Goal: Task Accomplishment & Management: Complete application form

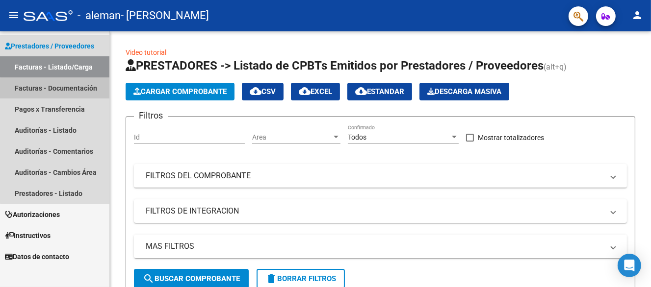
click at [60, 89] on link "Facturas - Documentación" at bounding box center [54, 87] width 109 height 21
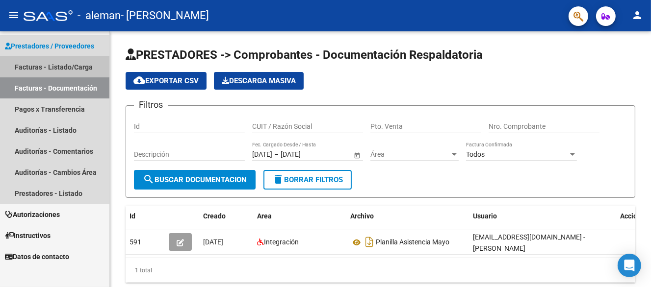
click at [49, 72] on link "Facturas - Listado/Carga" at bounding box center [54, 66] width 109 height 21
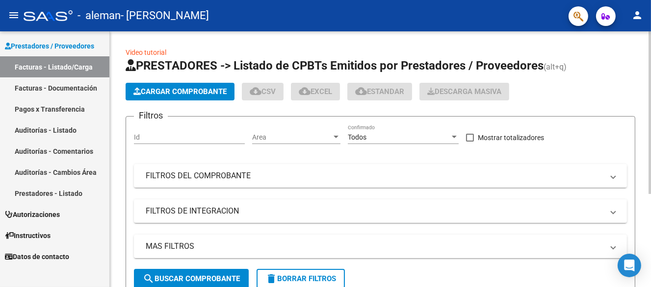
click at [172, 87] on span "Cargar Comprobante" at bounding box center [179, 91] width 93 height 9
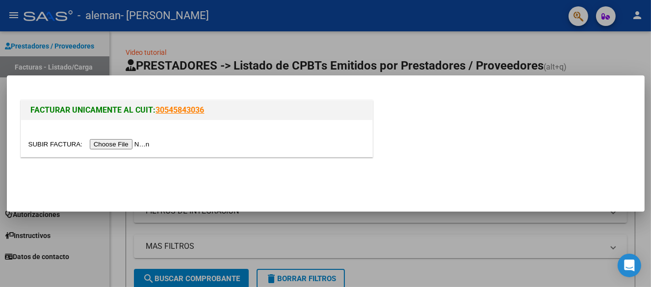
click at [131, 144] on input "file" at bounding box center [90, 144] width 124 height 10
click at [304, 229] on div at bounding box center [325, 143] width 651 height 287
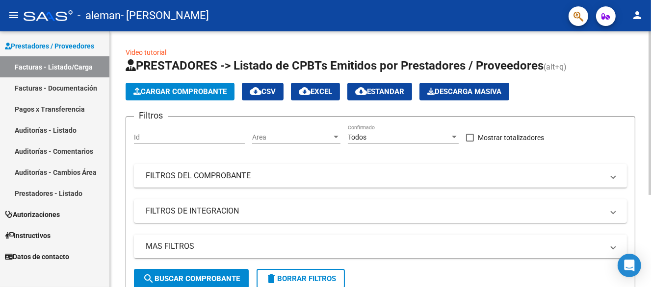
click at [188, 89] on span "Cargar Comprobante" at bounding box center [179, 91] width 93 height 9
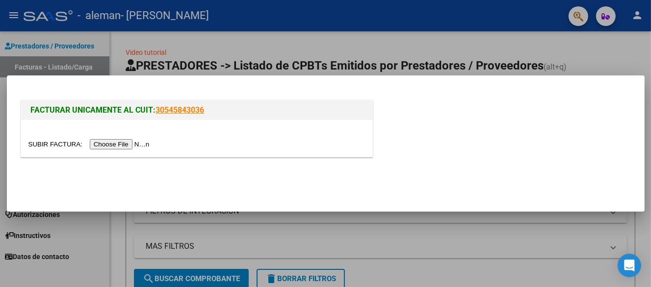
click at [372, 121] on div "FACTURAR UNICAMENTE AL CUIT: 30545843036" at bounding box center [197, 128] width 352 height 57
click at [180, 112] on link "30545843036" at bounding box center [180, 109] width 49 height 9
click at [330, 47] on div at bounding box center [325, 143] width 651 height 287
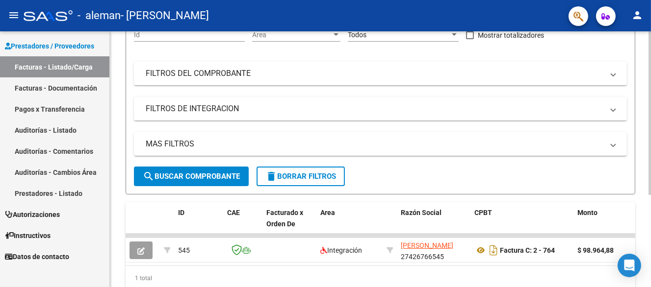
scroll to position [144, 0]
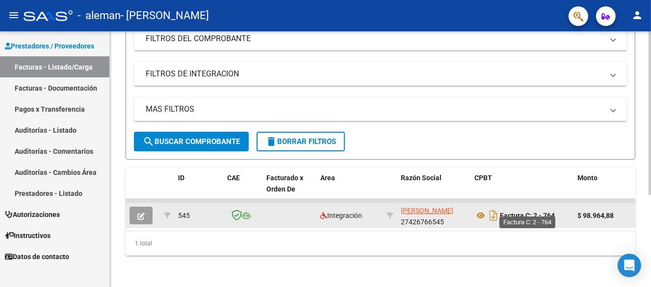
click at [542, 212] on strong "Factura C: 2 - 764" at bounding box center [527, 216] width 55 height 8
click at [480, 210] on icon at bounding box center [480, 216] width 13 height 12
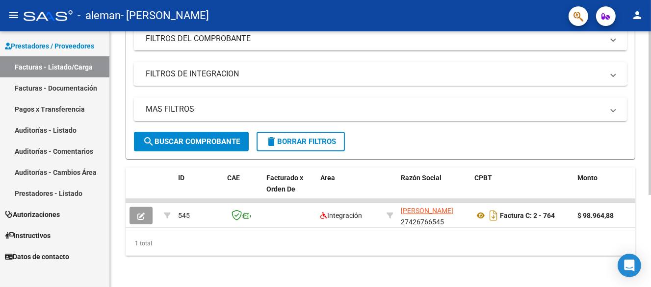
click at [378, 37] on mat-panel-title "FILTROS DEL COMPROBANTE" at bounding box center [375, 38] width 458 height 11
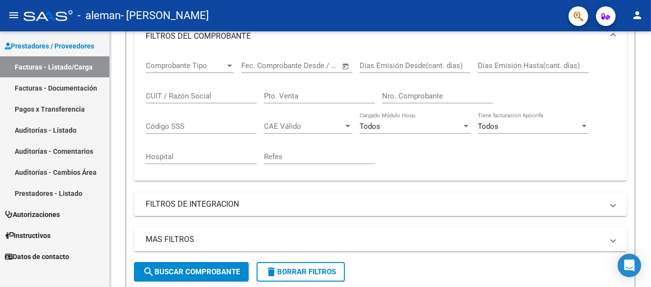
click at [352, 22] on div "- aleman - [PERSON_NAME]" at bounding box center [292, 16] width 537 height 22
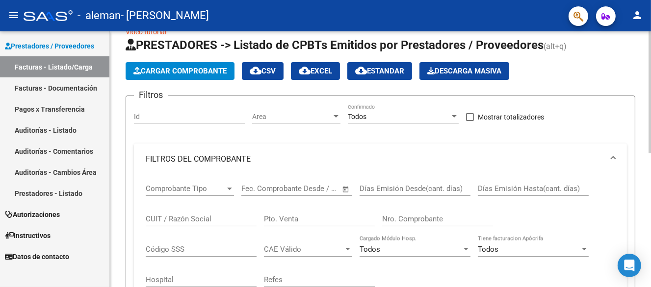
scroll to position [0, 0]
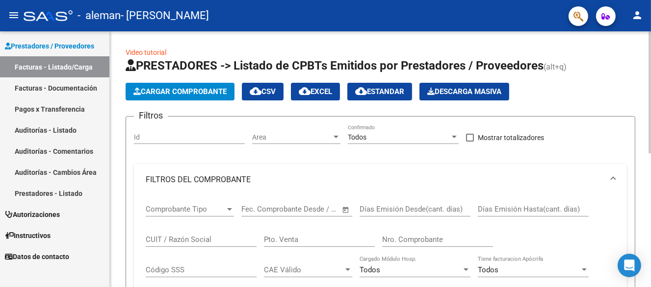
click at [176, 91] on span "Cargar Comprobante" at bounding box center [179, 91] width 93 height 9
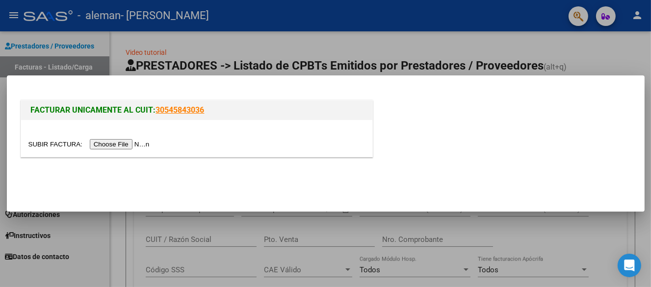
click at [131, 148] on input "file" at bounding box center [90, 144] width 124 height 10
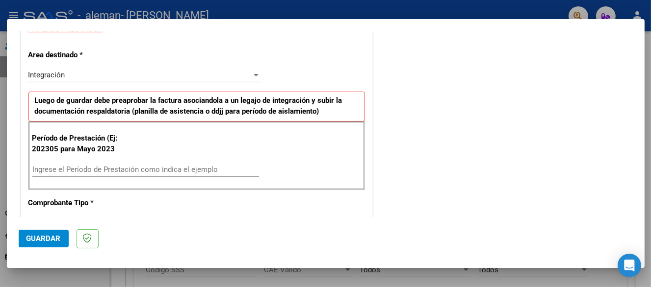
scroll to position [196, 0]
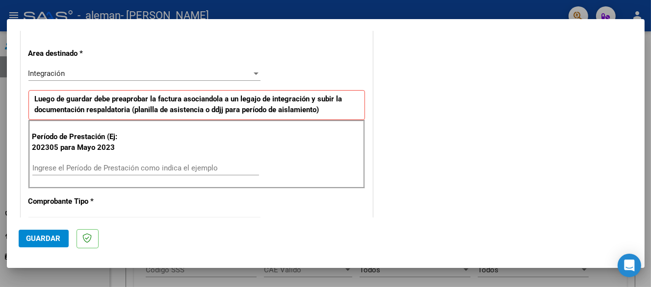
click at [80, 167] on input "Ingrese el Período de Prestación como indica el ejemplo" at bounding box center [145, 168] width 227 height 9
type input "202506"
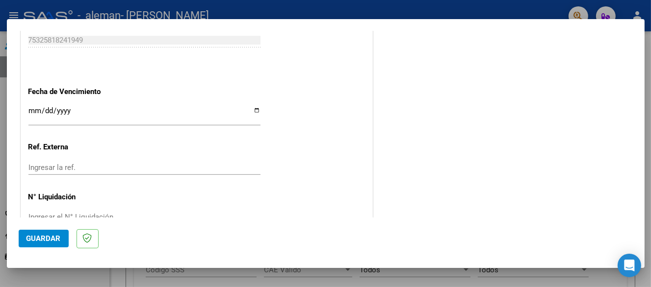
scroll to position [638, 0]
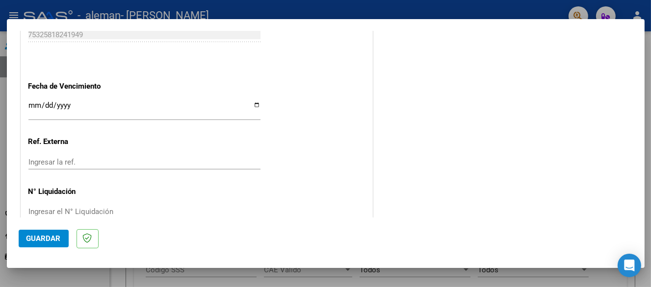
click at [62, 158] on input "Ingresar la ref." at bounding box center [144, 162] width 232 height 9
click at [69, 110] on input "Ingresar la fecha" at bounding box center [144, 110] width 232 height 16
drag, startPoint x: 261, startPoint y: 107, endPoint x: 256, endPoint y: 106, distance: 6.1
click at [261, 107] on app-form-text-field "Fecha de Vencimiento Ingresar la fecha" at bounding box center [148, 99] width 240 height 35
click at [253, 105] on input "Ingresar la fecha" at bounding box center [144, 110] width 232 height 16
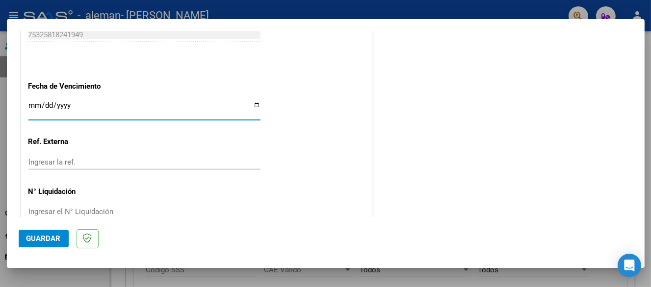
type input "[DATE]"
click at [45, 234] on span "Guardar" at bounding box center [43, 238] width 34 height 9
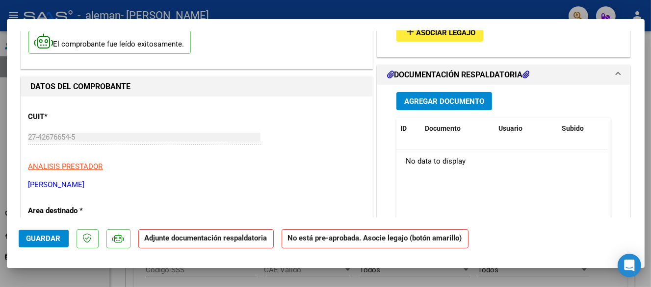
scroll to position [98, 0]
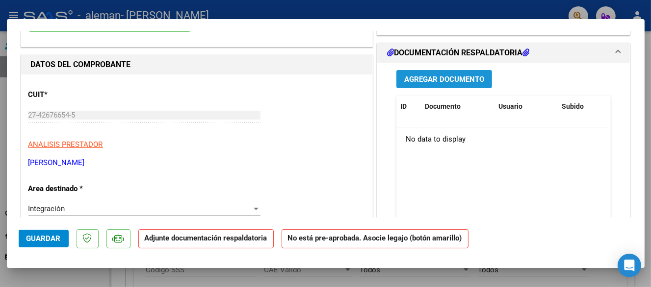
click at [439, 76] on span "Agregar Documento" at bounding box center [444, 79] width 80 height 9
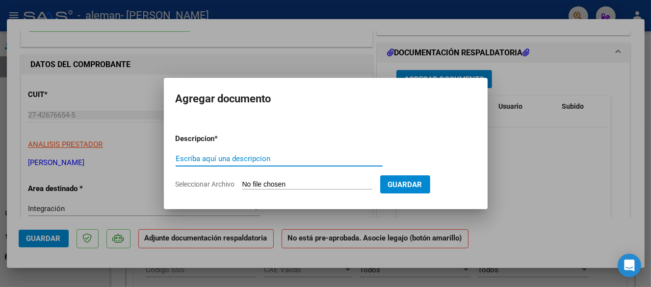
click at [248, 155] on input "Escriba aquí una descripcion" at bounding box center [279, 159] width 207 height 9
type input "PLANILLA ASISTENCIA JUNIO- [PERSON_NAME]"
drag, startPoint x: 326, startPoint y: 188, endPoint x: 322, endPoint y: 184, distance: 5.2
click at [323, 185] on input "Seleccionar Archivo" at bounding box center [307, 184] width 130 height 9
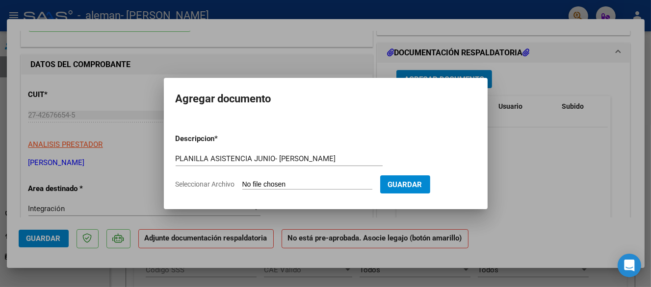
type input "C:\fakepath\P.A. [PERSON_NAME] - JUNIO.pdf"
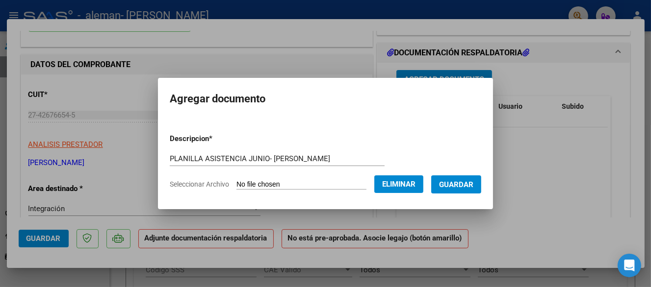
click at [465, 180] on span "Guardar" at bounding box center [456, 184] width 34 height 9
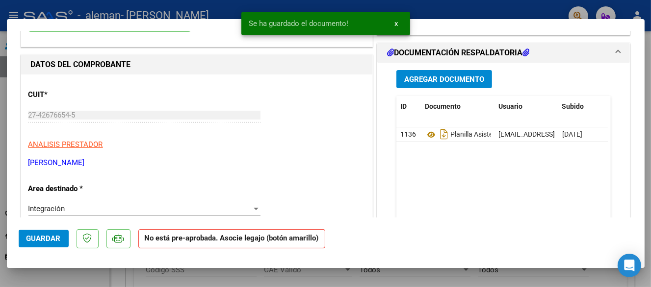
click at [412, 178] on datatable-body "1136 Planilla Asistencia [PERSON_NAME] [EMAIL_ADDRESS][DOMAIN_NAME] - [PERSON_N…" at bounding box center [501, 173] width 211 height 91
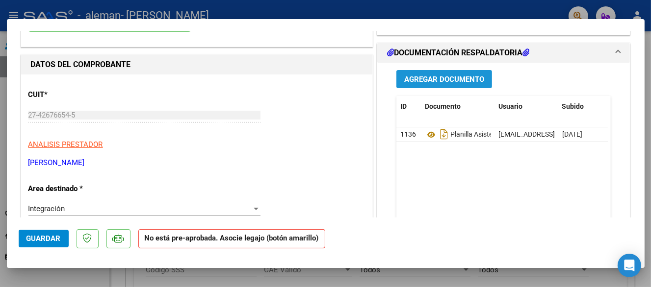
click at [419, 84] on button "Agregar Documento" at bounding box center [444, 79] width 96 height 18
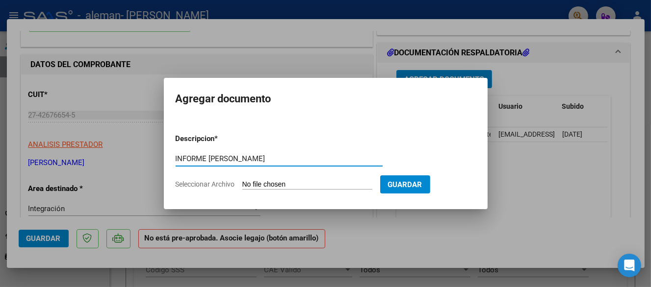
type input "INFORME [PERSON_NAME]"
click at [258, 181] on input "Seleccionar Archivo" at bounding box center [307, 184] width 130 height 9
type input "C:\fakepath\INFORME [PERSON_NAME] - PSL 2025- Aventura.pdf"
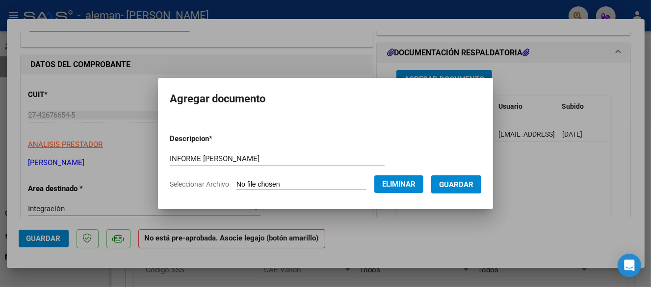
click at [459, 186] on span "Guardar" at bounding box center [456, 184] width 34 height 9
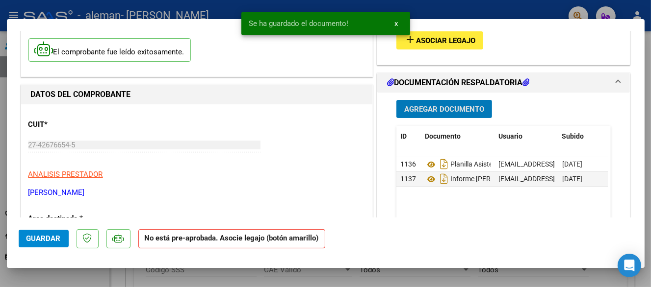
scroll to position [0, 0]
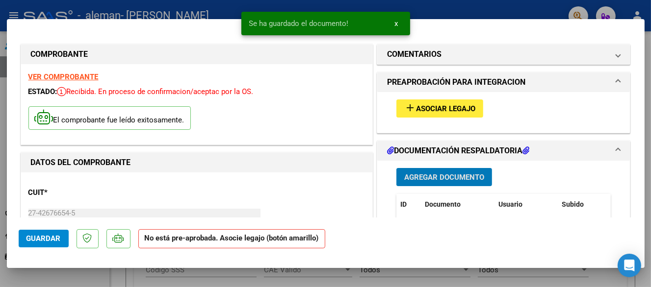
click at [450, 113] on button "add Asociar Legajo" at bounding box center [439, 109] width 87 height 18
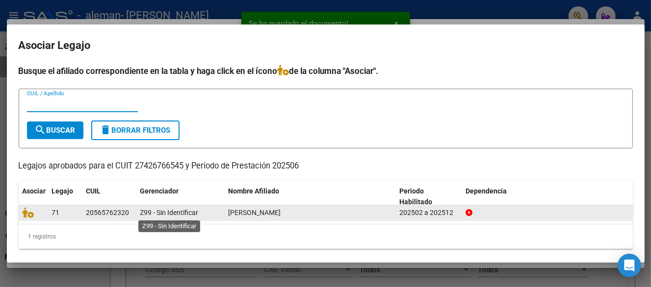
scroll to position [4, 0]
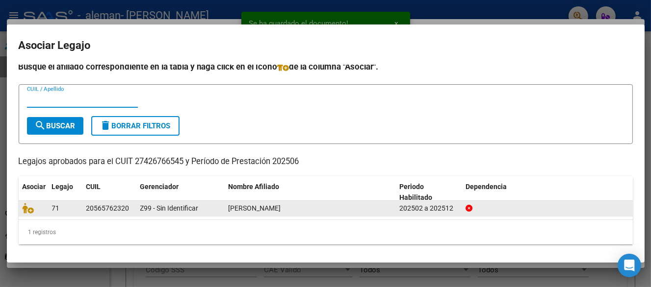
click at [272, 208] on span "[PERSON_NAME]" at bounding box center [255, 209] width 52 height 8
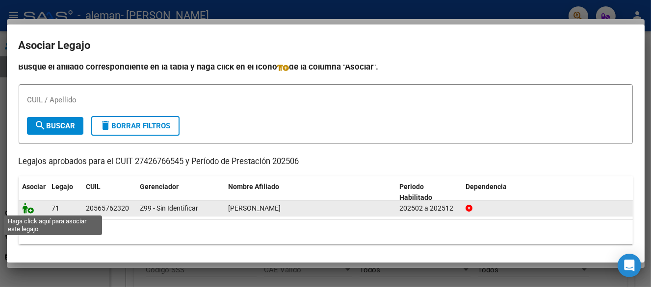
click at [28, 208] on icon at bounding box center [29, 208] width 12 height 11
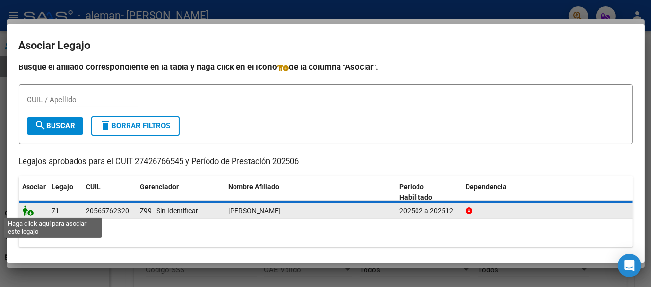
click at [27, 212] on icon at bounding box center [29, 211] width 12 height 11
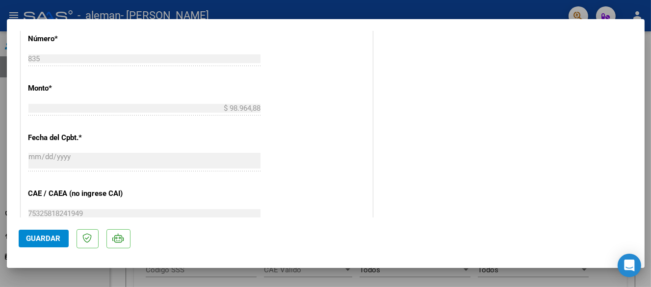
scroll to position [589, 0]
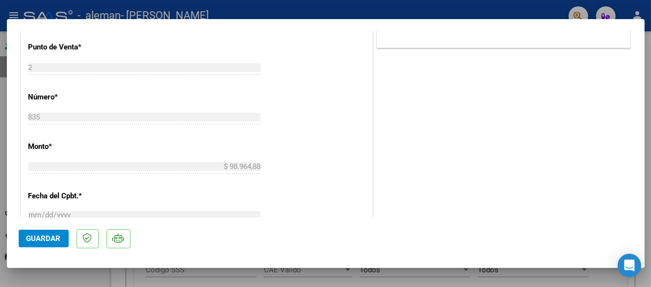
scroll to position [540, 0]
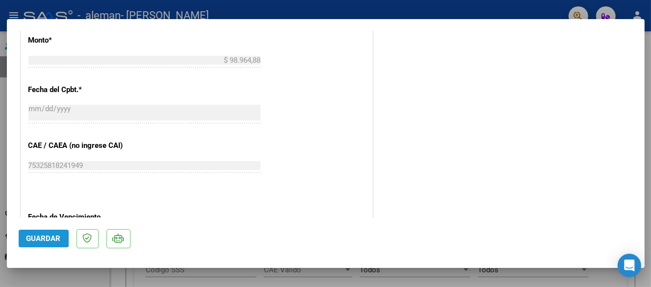
click at [34, 238] on span "Guardar" at bounding box center [43, 238] width 34 height 9
click at [35, 241] on span "Guardar" at bounding box center [43, 238] width 34 height 9
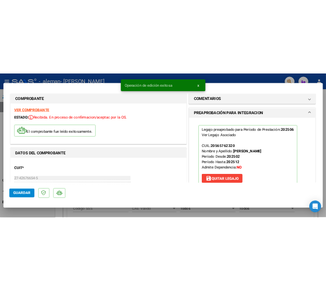
scroll to position [0, 0]
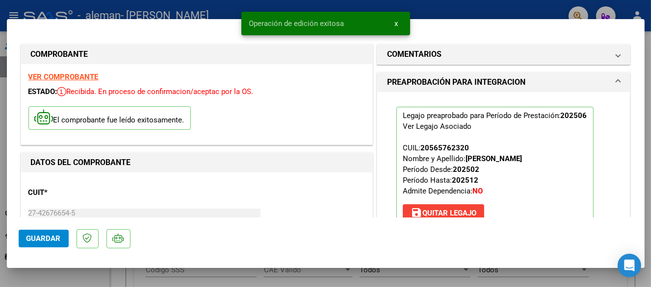
click at [398, 24] on button "x" at bounding box center [396, 24] width 19 height 18
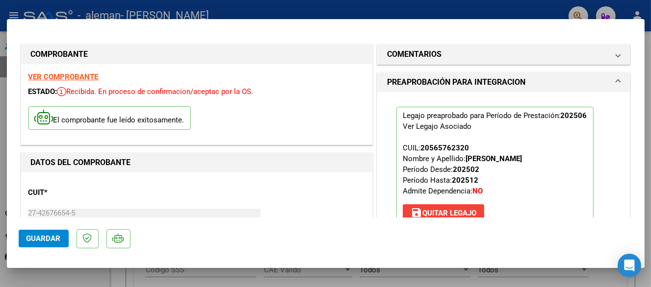
click at [441, 12] on div at bounding box center [325, 143] width 651 height 287
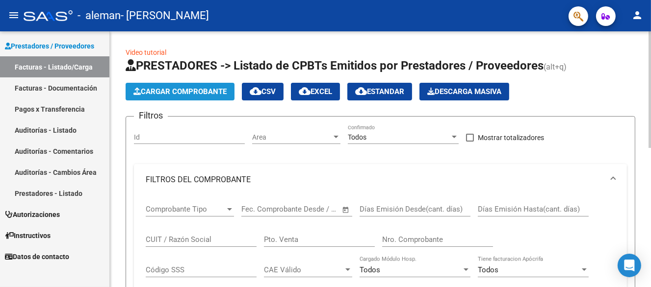
click at [179, 92] on span "Cargar Comprobante" at bounding box center [179, 91] width 93 height 9
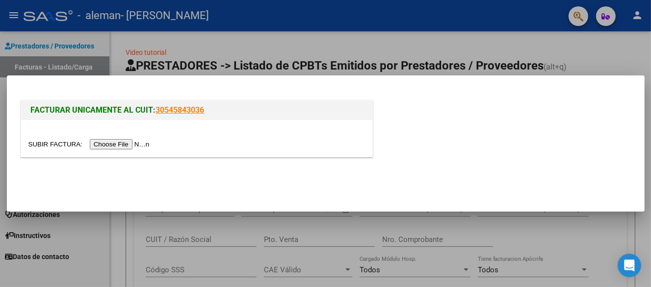
click at [132, 143] on input "file" at bounding box center [90, 144] width 124 height 10
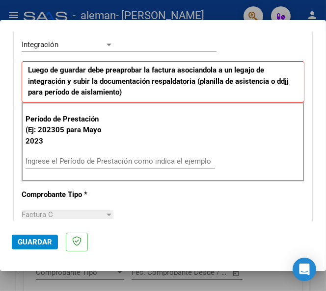
scroll to position [294, 0]
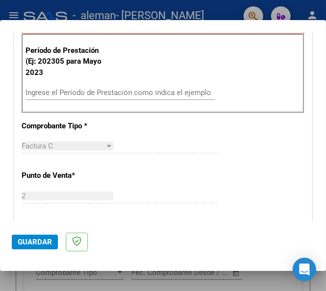
click at [63, 87] on div "Ingrese el Período de Prestación como indica el ejemplo" at bounding box center [120, 92] width 189 height 15
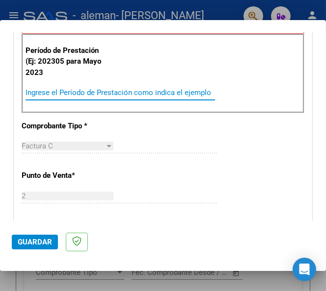
click at [73, 97] on div "Ingrese el Período de Prestación como indica el ejemplo" at bounding box center [120, 92] width 189 height 15
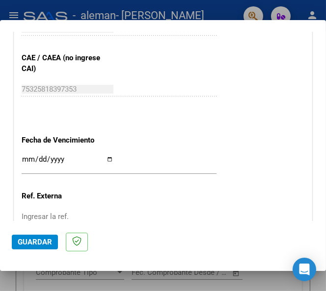
scroll to position [638, 0]
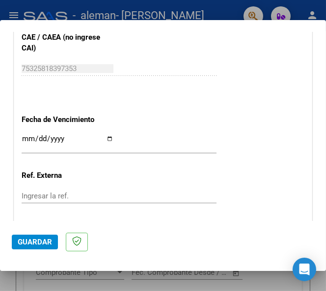
type input "202507"
click at [105, 139] on input "Ingresar la fecha" at bounding box center [68, 143] width 92 height 16
type input "[DATE]"
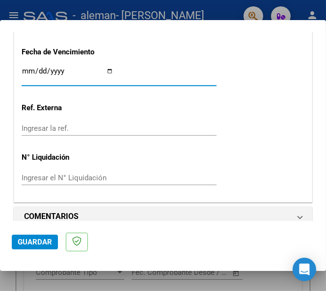
scroll to position [717, 0]
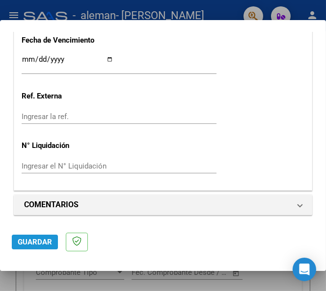
click at [44, 242] on span "Guardar" at bounding box center [35, 242] width 34 height 9
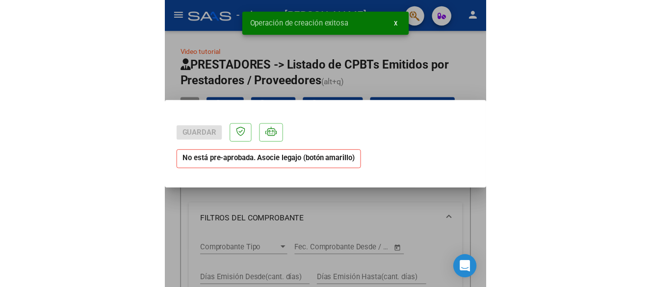
scroll to position [0, 0]
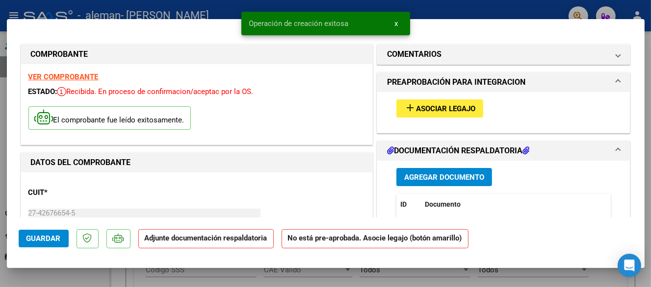
click at [474, 106] on button "add Asociar Legajo" at bounding box center [439, 109] width 87 height 18
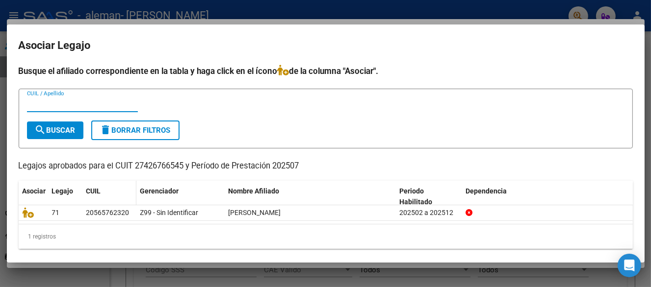
scroll to position [4, 0]
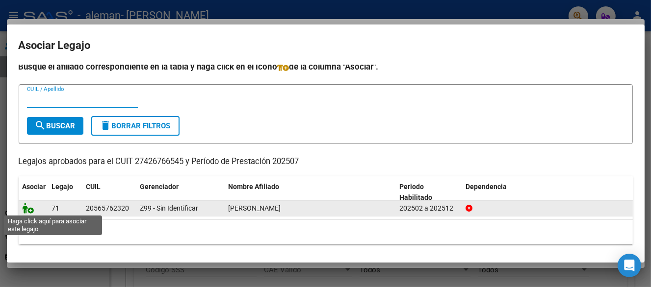
click at [26, 209] on icon at bounding box center [29, 208] width 12 height 11
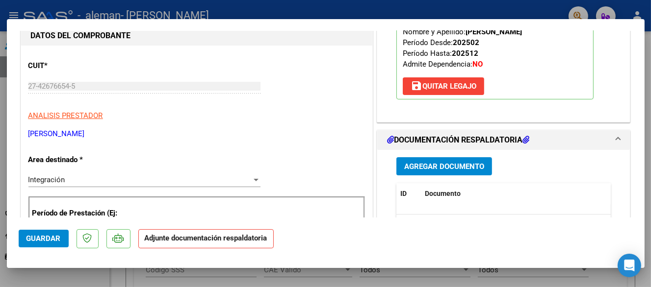
scroll to position [147, 0]
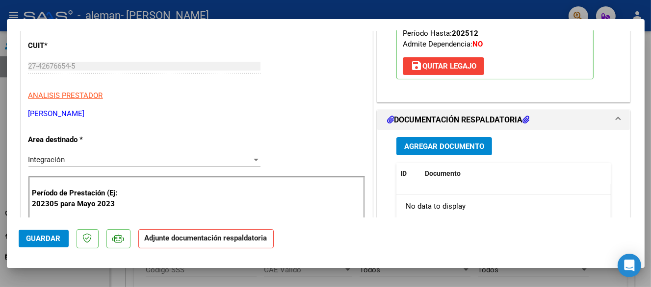
click at [448, 150] on span "Agregar Documento" at bounding box center [444, 146] width 80 height 9
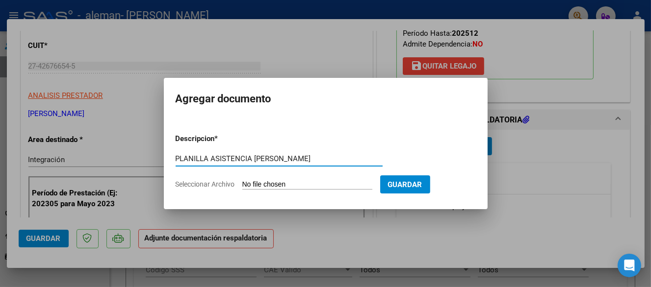
type input "PLANILLA ASISTENCIA [PERSON_NAME]"
click at [261, 180] on app-file-uploader "Seleccionar Archivo" at bounding box center [278, 184] width 205 height 9
click at [261, 185] on input "Seleccionar Archivo" at bounding box center [307, 184] width 130 height 9
type input "C:\fakepath\P.A. [PERSON_NAME] - JULIO.pdf"
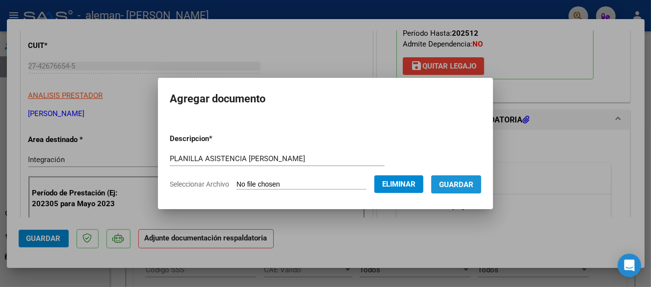
click at [458, 189] on button "Guardar" at bounding box center [456, 185] width 50 height 18
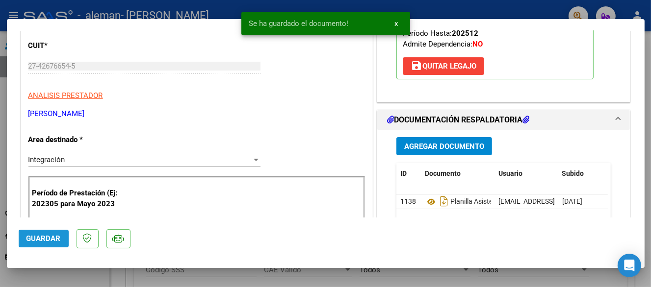
click at [33, 235] on span "Guardar" at bounding box center [43, 238] width 34 height 9
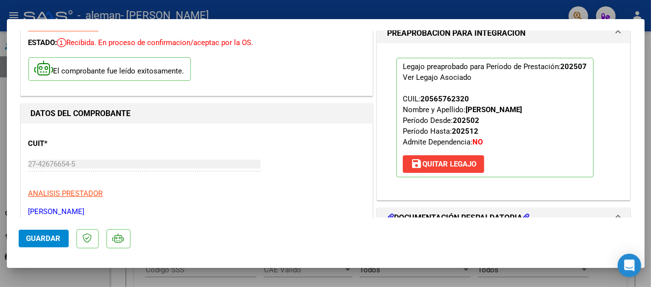
scroll to position [0, 0]
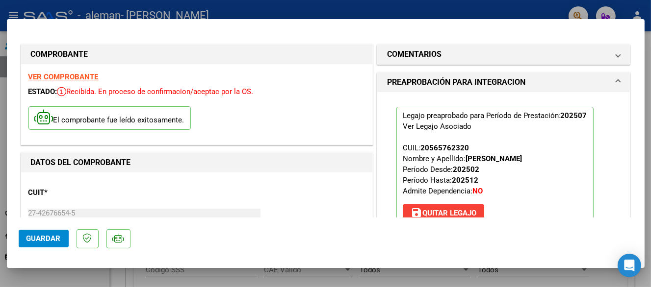
click at [230, 11] on div at bounding box center [325, 143] width 651 height 287
type input "$ 0,00"
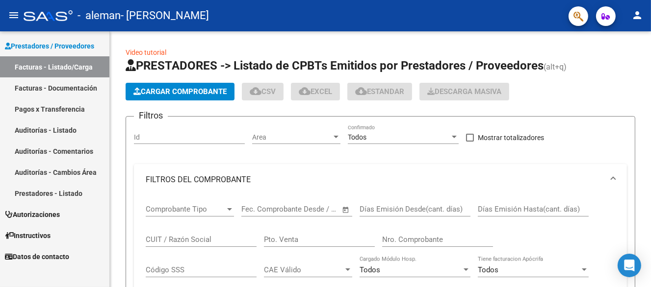
click at [55, 69] on link "Facturas - Listado/Carga" at bounding box center [54, 66] width 109 height 21
click at [45, 47] on span "Prestadores / Proveedores" at bounding box center [49, 46] width 89 height 11
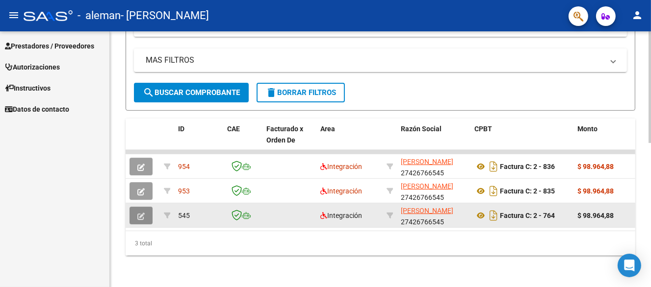
click at [140, 213] on icon "button" at bounding box center [140, 216] width 7 height 7
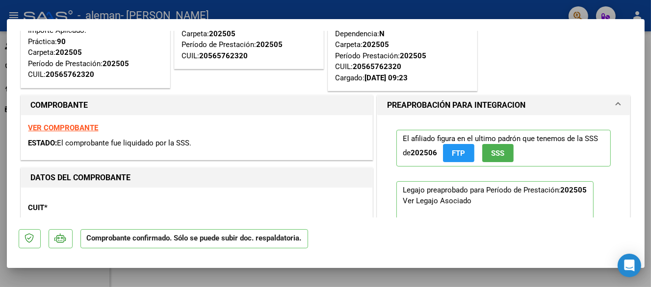
scroll to position [147, 0]
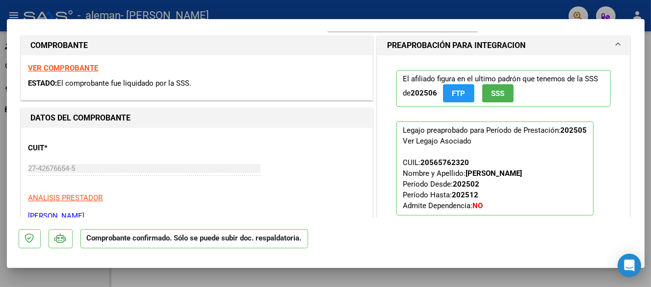
click at [68, 68] on strong "VER COMPROBANTE" at bounding box center [63, 68] width 70 height 9
click at [520, 11] on div at bounding box center [325, 143] width 651 height 287
type input "$ 0,00"
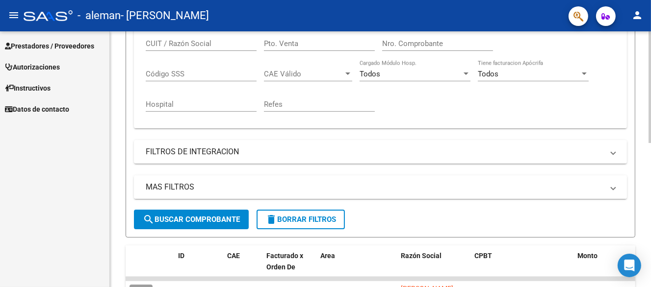
scroll to position [83, 0]
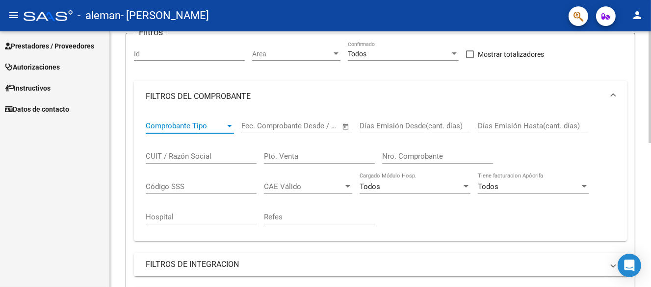
click at [219, 122] on span "Comprobante Tipo" at bounding box center [185, 126] width 79 height 9
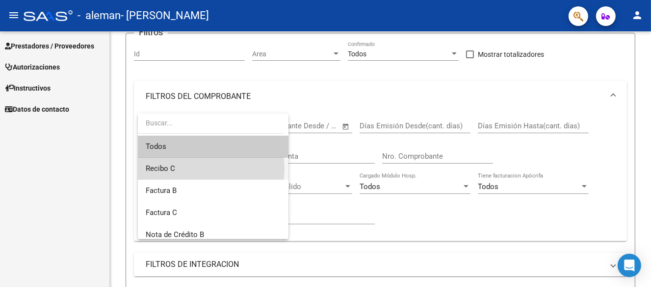
click at [204, 169] on span "Recibo C" at bounding box center [213, 169] width 135 height 22
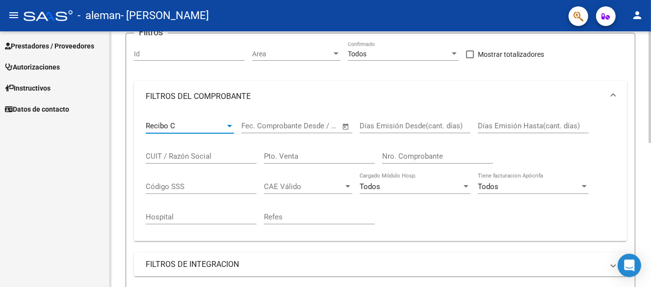
click at [226, 128] on div at bounding box center [229, 126] width 9 height 8
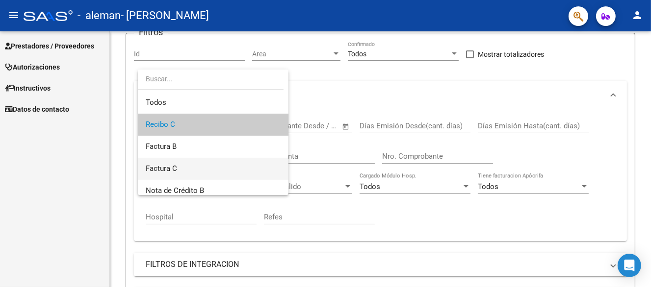
click at [215, 166] on span "Factura C" at bounding box center [213, 169] width 135 height 22
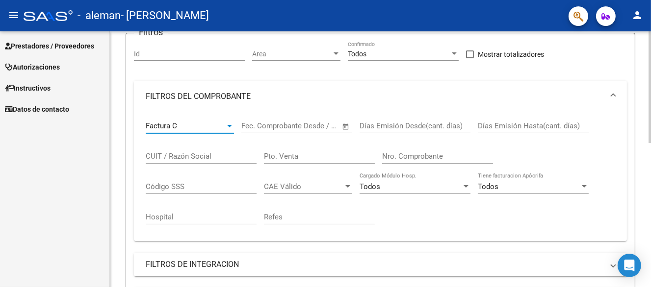
click at [306, 127] on input "text" at bounding box center [306, 126] width 48 height 9
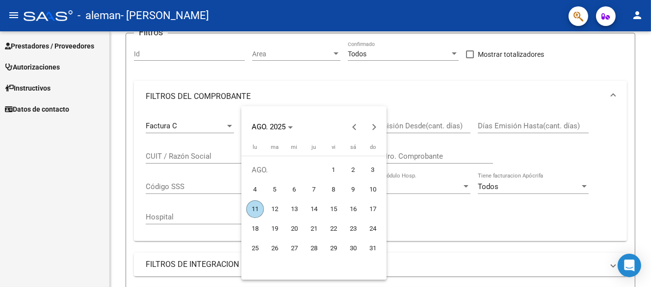
click at [340, 124] on div "AGO. 2025" at bounding box center [314, 127] width 140 height 20
click at [348, 125] on span "Previous month" at bounding box center [355, 127] width 20 height 20
click at [349, 126] on span "Previous month" at bounding box center [355, 127] width 20 height 20
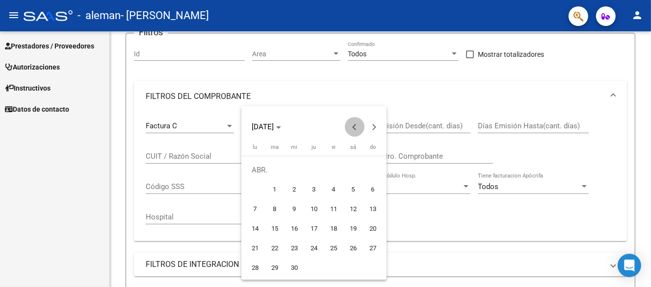
click at [349, 126] on span "Previous month" at bounding box center [355, 127] width 20 height 20
click at [368, 126] on span "Next month" at bounding box center [374, 127] width 20 height 20
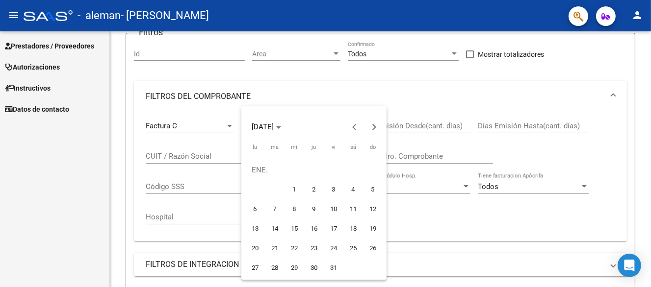
drag, startPoint x: 302, startPoint y: 186, endPoint x: 309, endPoint y: 181, distance: 8.8
click at [302, 186] on span "1" at bounding box center [294, 190] width 18 height 18
type input "[DATE]"
click at [394, 124] on div at bounding box center [325, 143] width 651 height 287
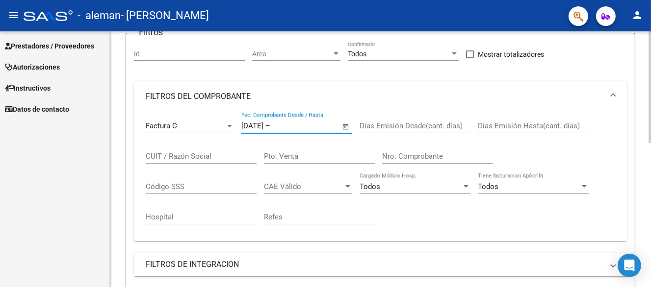
click at [413, 122] on input "Días Emisión Desde(cant. días)" at bounding box center [415, 126] width 111 height 9
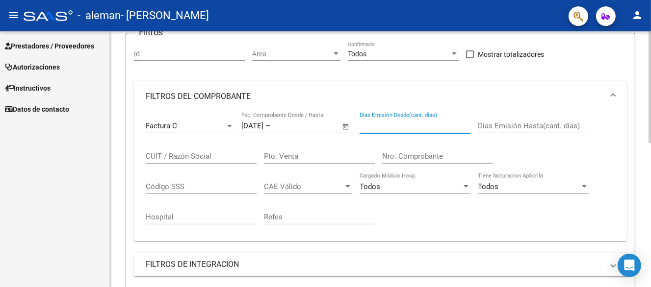
click at [412, 119] on div "Días Emisión Desde(cant. días)" at bounding box center [415, 122] width 111 height 21
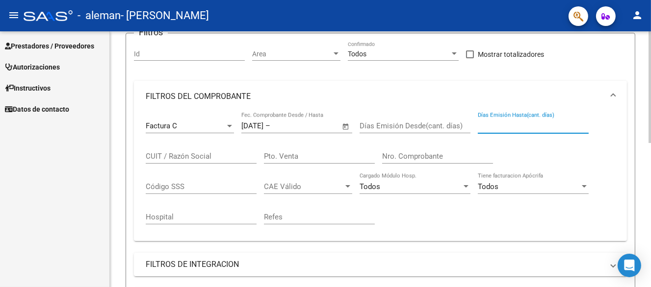
click at [502, 125] on input "Días Emisión Hasta(cant. días)" at bounding box center [533, 126] width 111 height 9
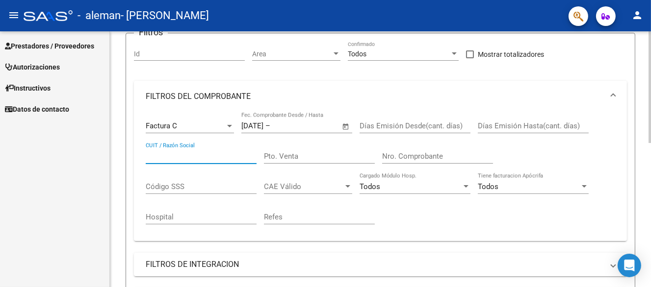
click at [211, 152] on input "CUIT / Razón Social" at bounding box center [201, 156] width 111 height 9
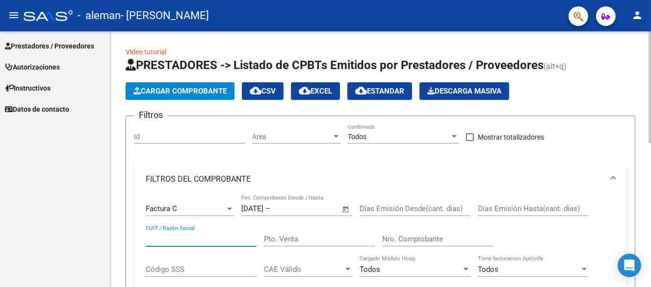
scroll to position [0, 0]
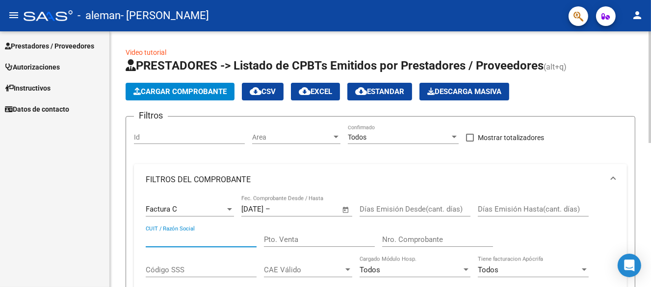
click at [204, 90] on span "Cargar Comprobante" at bounding box center [179, 91] width 93 height 9
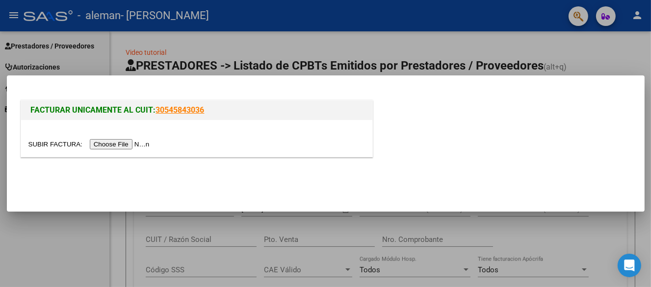
drag, startPoint x: 212, startPoint y: 111, endPoint x: 157, endPoint y: 111, distance: 55.4
click at [157, 111] on h1 "FACTURAR UNICAMENTE AL CUIT: 30545843036" at bounding box center [197, 110] width 332 height 12
copy link "30545843036"
click at [99, 204] on mat-dialog-container "FACTURAR UNICAMENTE AL CUIT: 30545843036" at bounding box center [326, 144] width 638 height 137
click at [106, 223] on div at bounding box center [325, 143] width 651 height 287
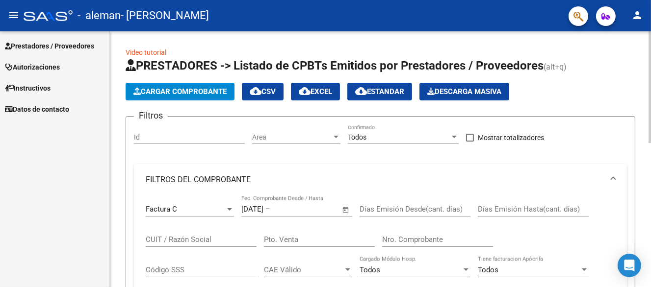
click at [187, 237] on input "CUIT / Razón Social" at bounding box center [201, 239] width 111 height 9
paste input "30545843036"
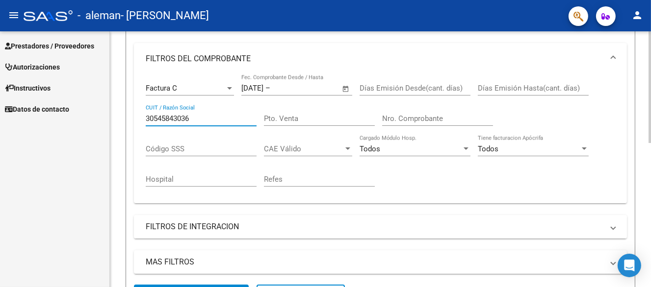
scroll to position [147, 0]
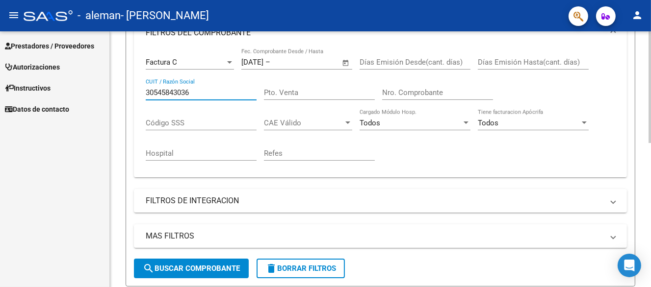
type input "30545843036"
click at [191, 262] on button "search Buscar Comprobante" at bounding box center [191, 269] width 115 height 20
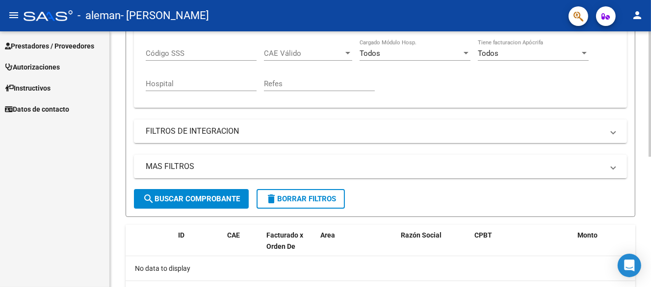
scroll to position [265, 0]
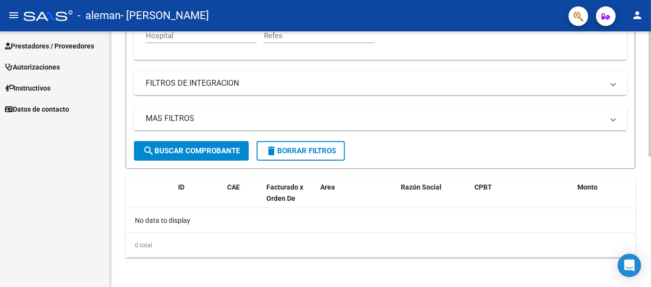
click at [225, 73] on mat-expansion-panel-header "FILTROS DE INTEGRACION" at bounding box center [380, 84] width 493 height 24
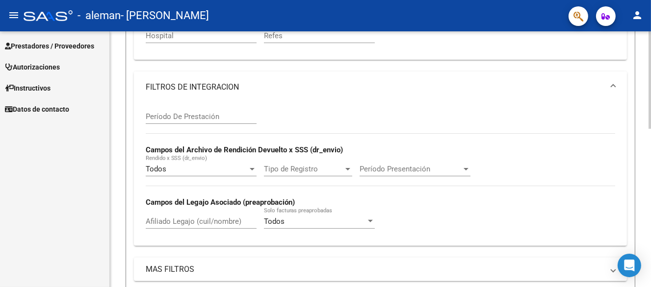
click at [237, 77] on mat-expansion-panel-header "FILTROS DE INTEGRACION" at bounding box center [380, 87] width 493 height 31
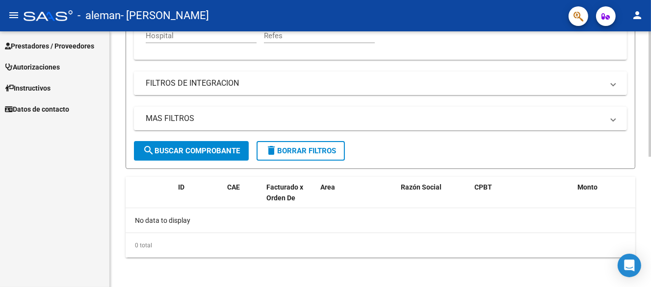
click at [219, 80] on mat-panel-title "FILTROS DE INTEGRACION" at bounding box center [375, 83] width 458 height 11
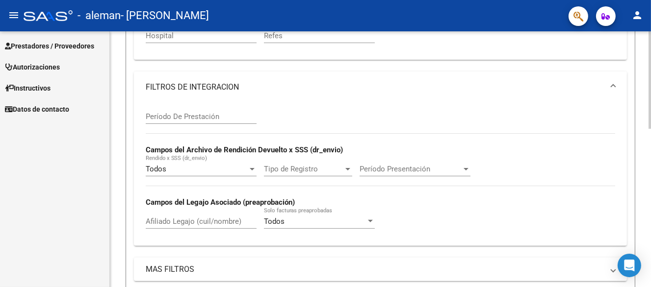
click at [208, 120] on div "Período De Prestación" at bounding box center [201, 113] width 111 height 21
click at [208, 112] on input "Período De Prestación" at bounding box center [201, 116] width 111 height 9
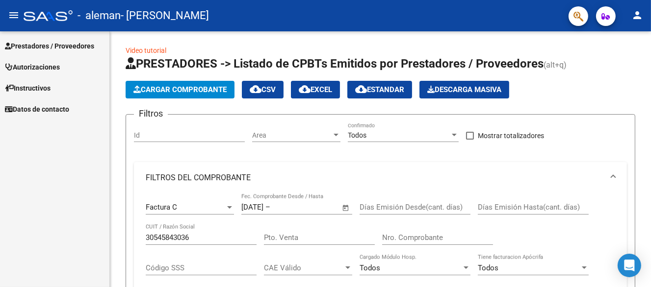
scroll to position [0, 0]
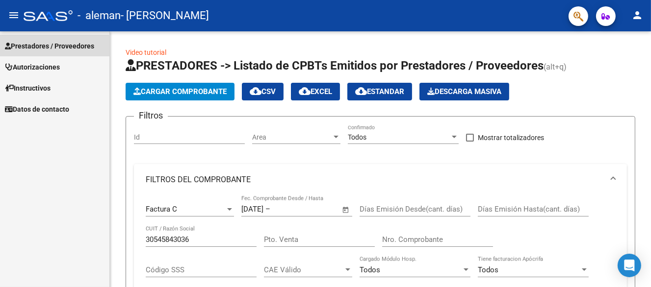
click at [53, 47] on span "Prestadores / Proveedores" at bounding box center [49, 46] width 89 height 11
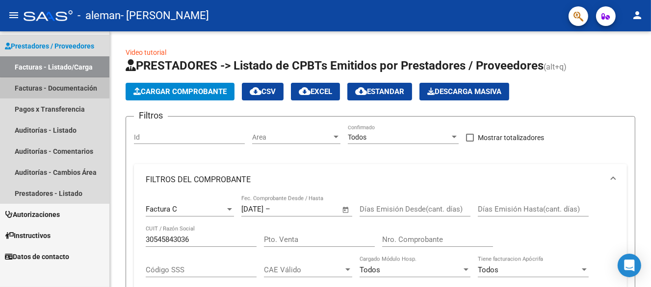
click at [69, 89] on link "Facturas - Documentación" at bounding box center [54, 87] width 109 height 21
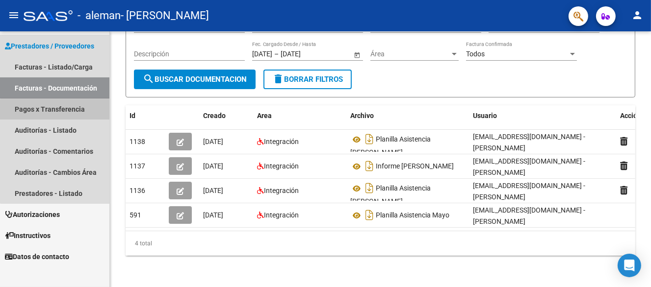
click at [56, 114] on link "Pagos x Transferencia" at bounding box center [54, 109] width 109 height 21
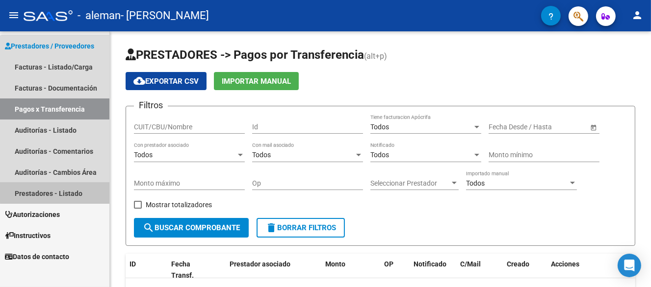
click at [63, 189] on link "Prestadores - Listado" at bounding box center [54, 193] width 109 height 21
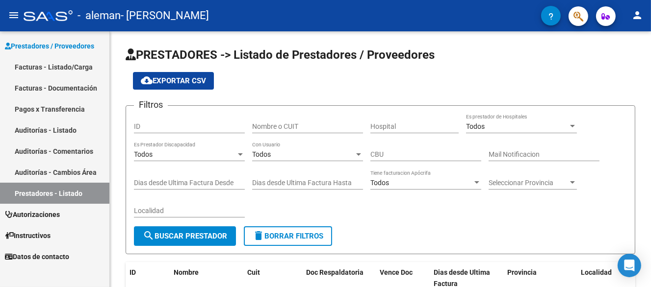
click at [65, 170] on link "Auditorías - Cambios Área" at bounding box center [54, 172] width 109 height 21
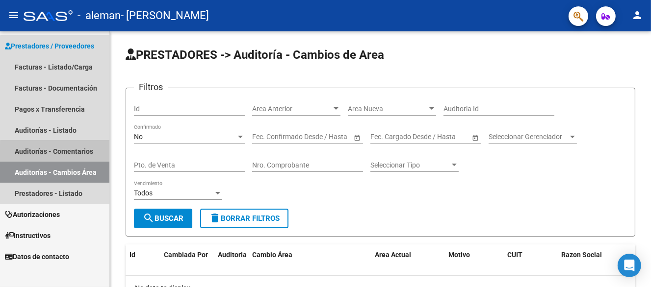
click at [68, 155] on link "Auditorías - Comentarios" at bounding box center [54, 151] width 109 height 21
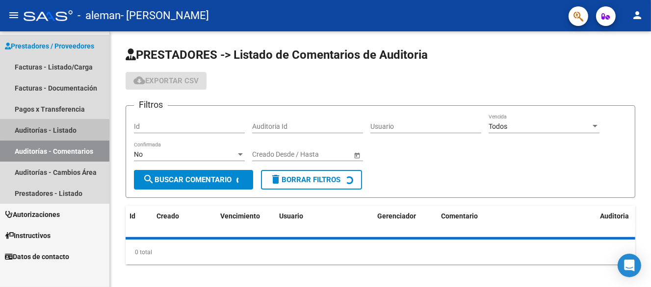
click at [57, 120] on link "Auditorías - Listado" at bounding box center [54, 130] width 109 height 21
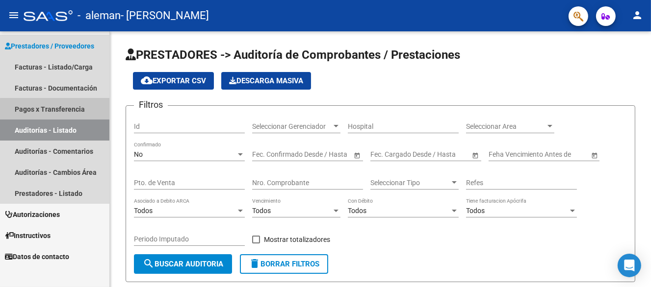
click at [57, 111] on link "Pagos x Transferencia" at bounding box center [54, 109] width 109 height 21
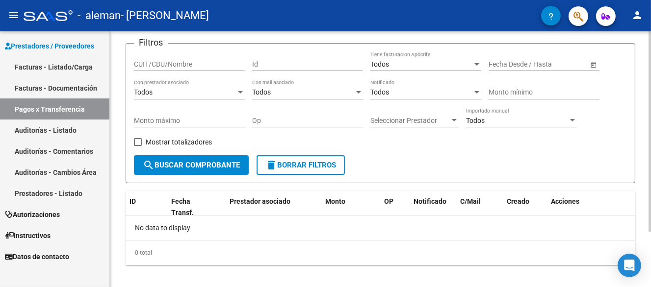
scroll to position [71, 0]
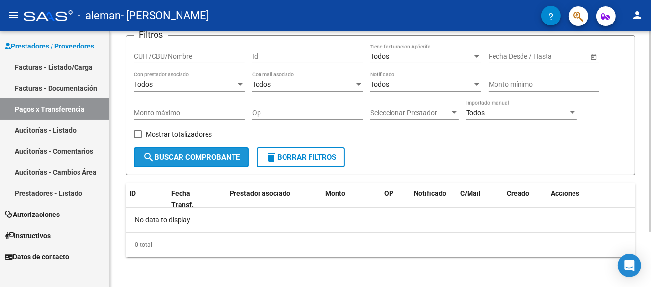
click at [196, 148] on button "search Buscar Comprobante" at bounding box center [191, 158] width 115 height 20
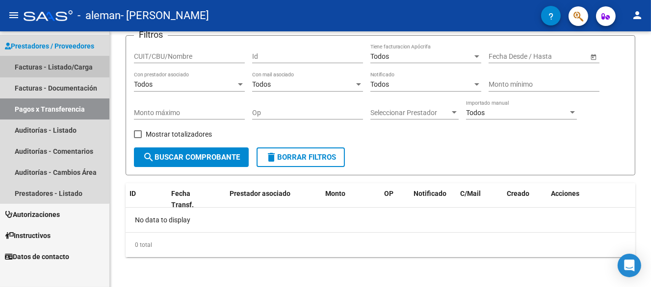
click at [51, 72] on link "Facturas - Listado/Carga" at bounding box center [54, 66] width 109 height 21
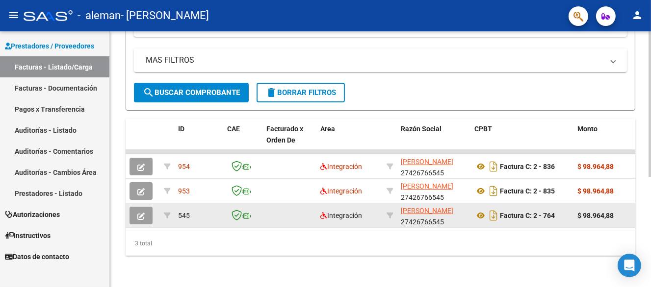
scroll to position [193, 0]
